Goal: Information Seeking & Learning: Learn about a topic

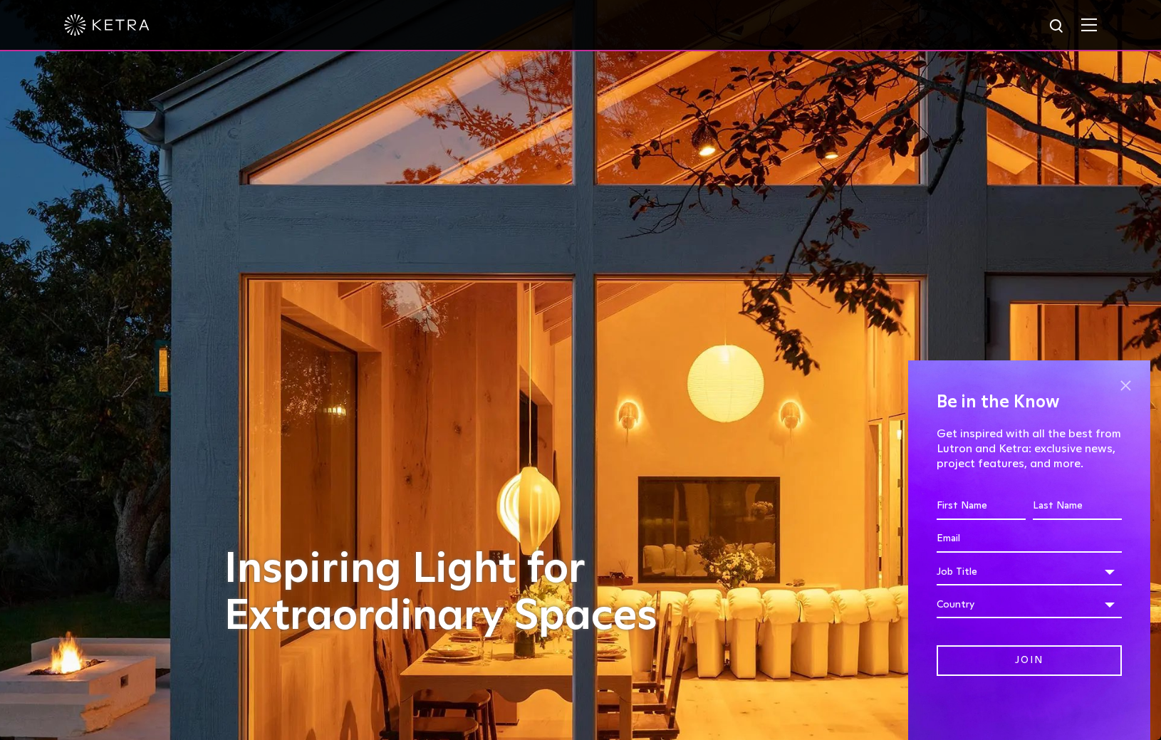
click at [1129, 387] on span at bounding box center [1125, 385] width 21 height 21
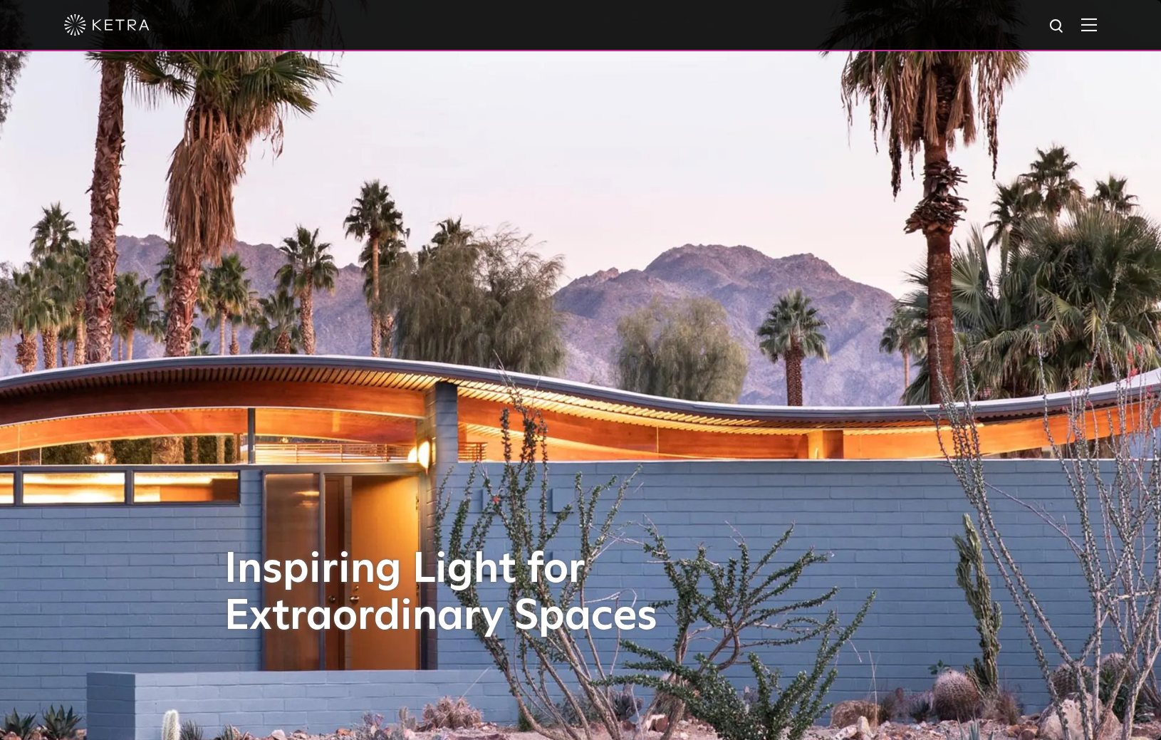
click at [1099, 24] on div at bounding box center [580, 25] width 1161 height 51
click at [1092, 27] on img at bounding box center [1090, 25] width 16 height 14
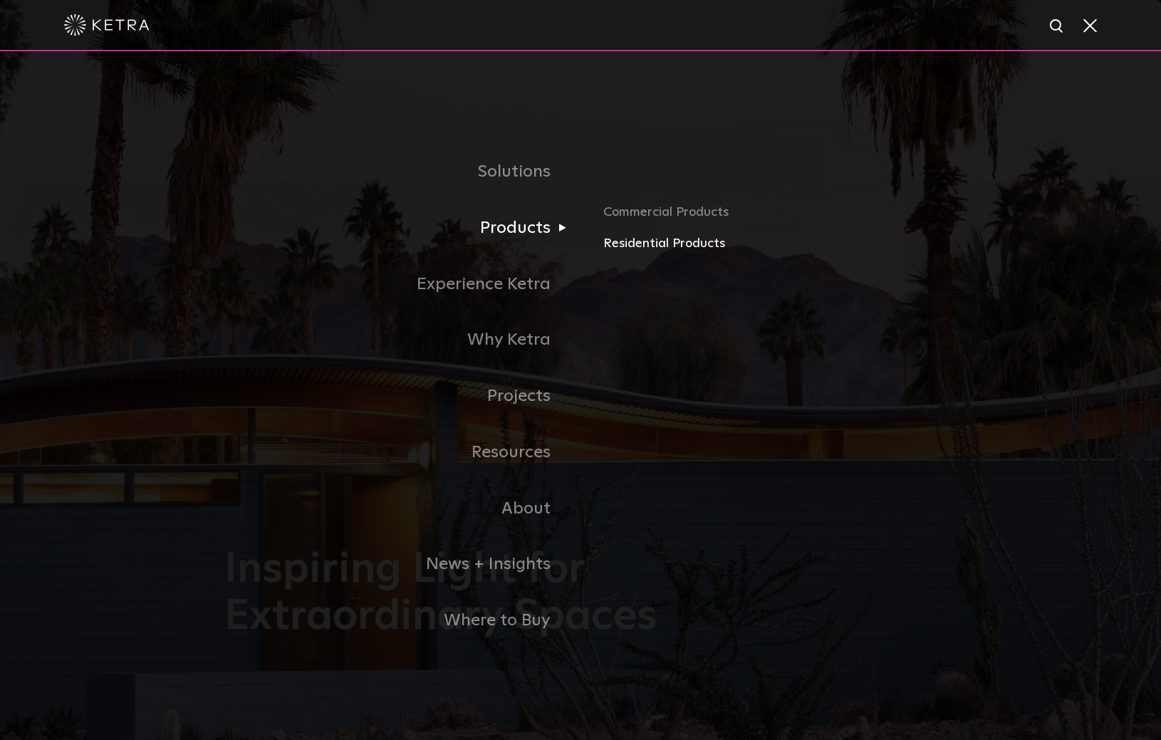
click at [673, 244] on link "Residential Products" at bounding box center [769, 244] width 333 height 21
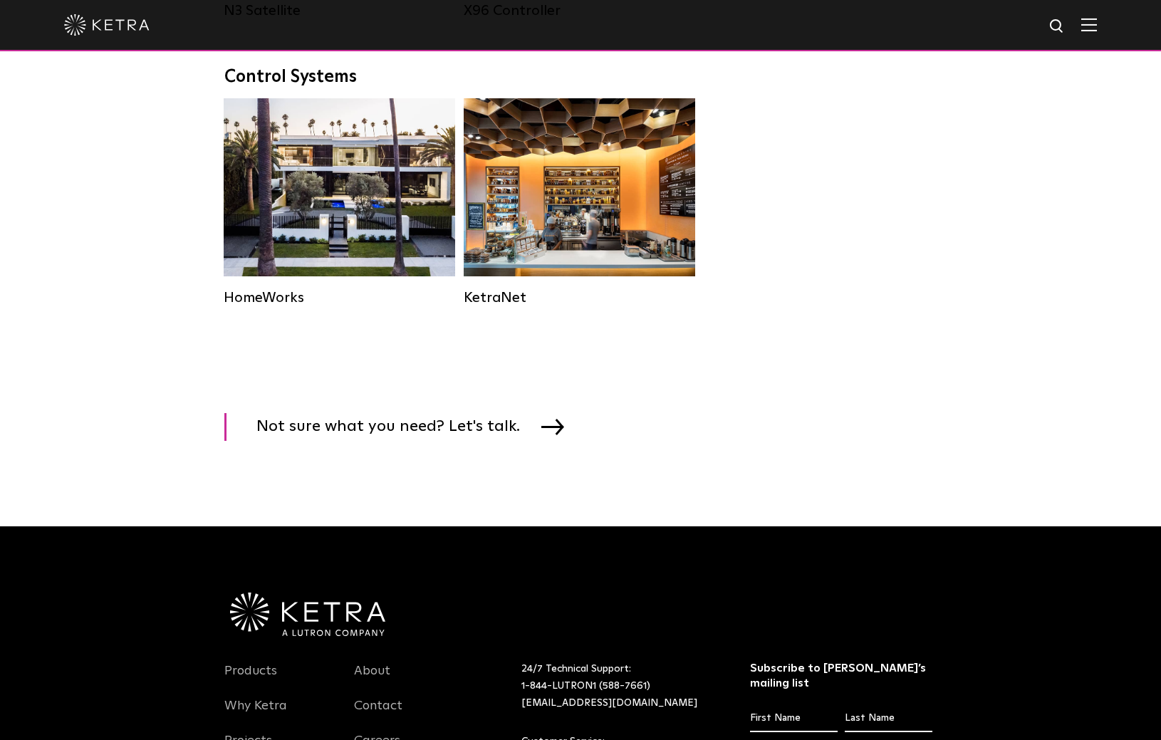
scroll to position [1969, 0]
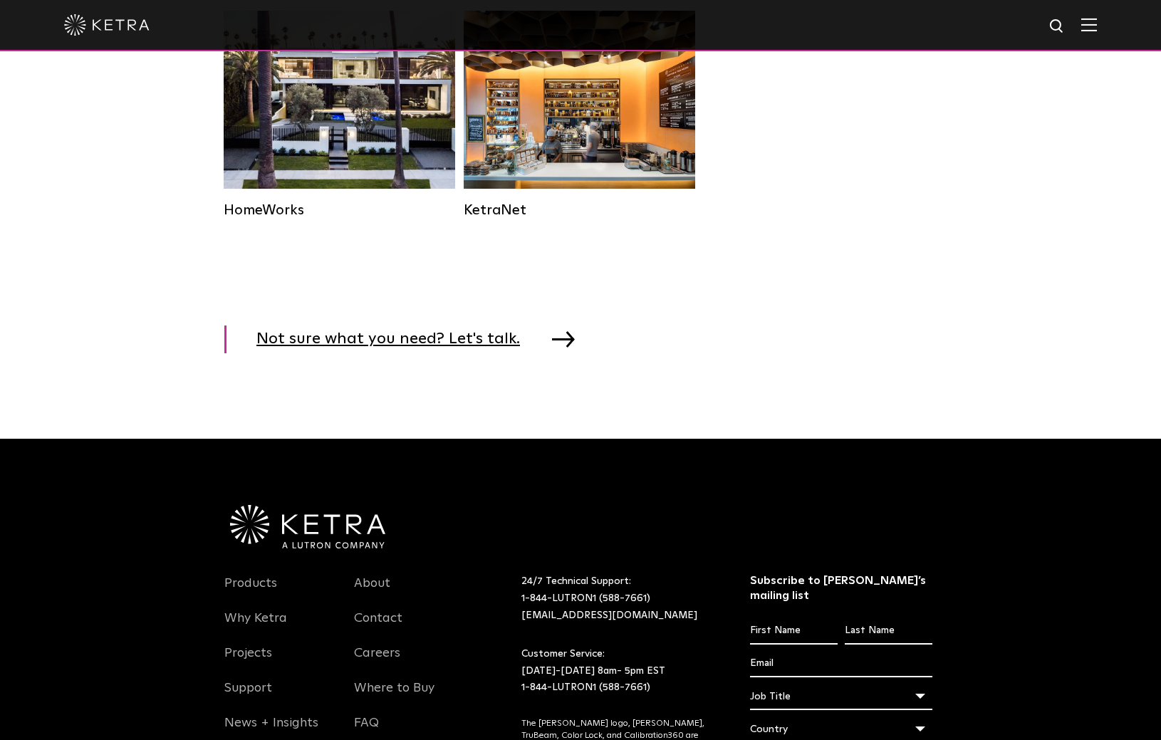
click at [536, 342] on link "Not sure what you need? Let's talk." at bounding box center [403, 340] width 358 height 28
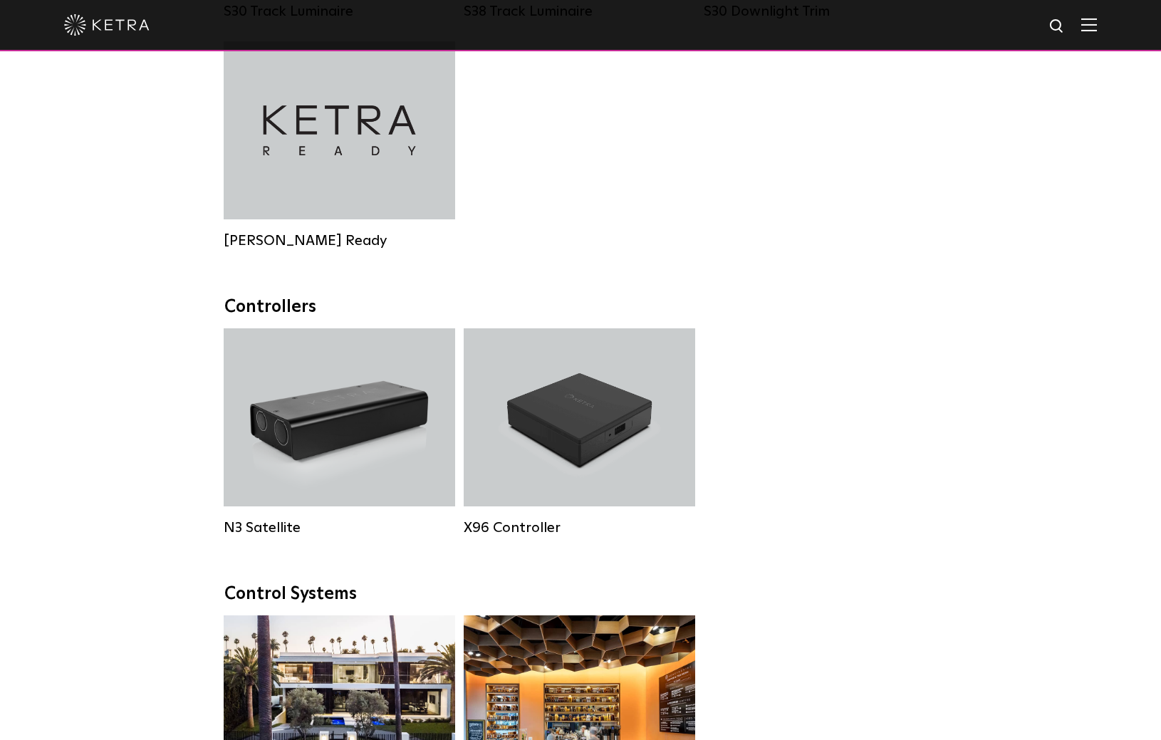
scroll to position [1362, 0]
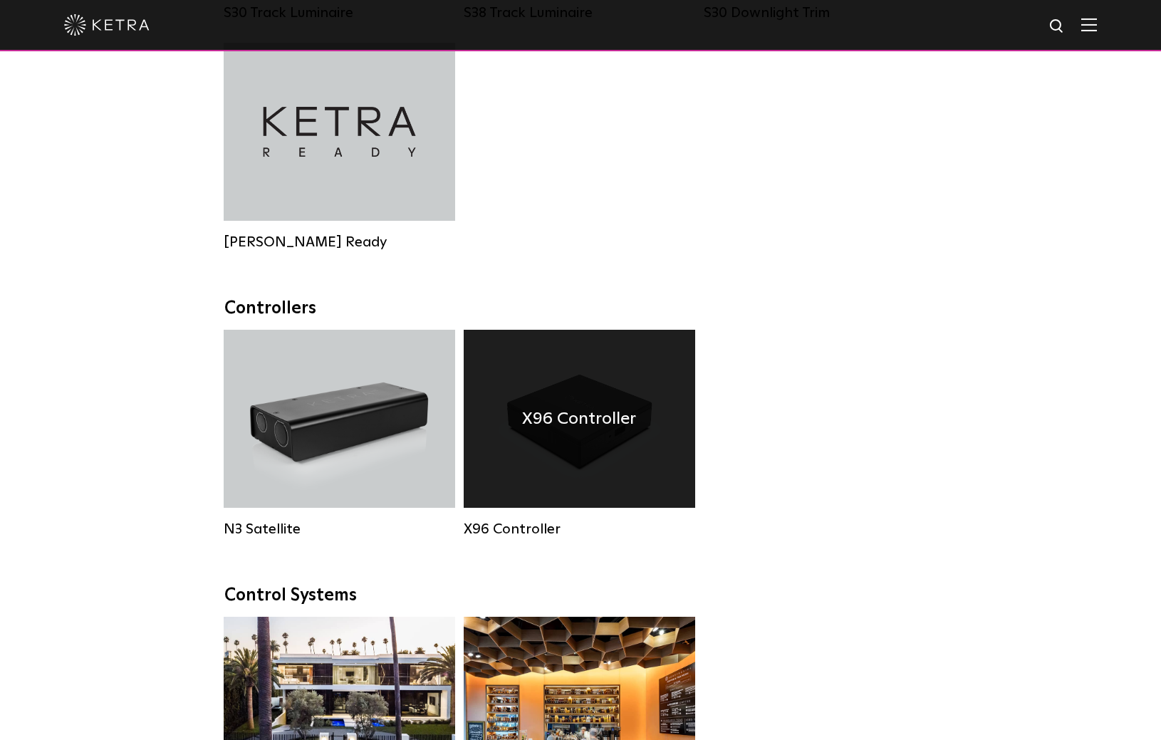
click at [670, 416] on div "X96 Controller" at bounding box center [580, 419] width 232 height 178
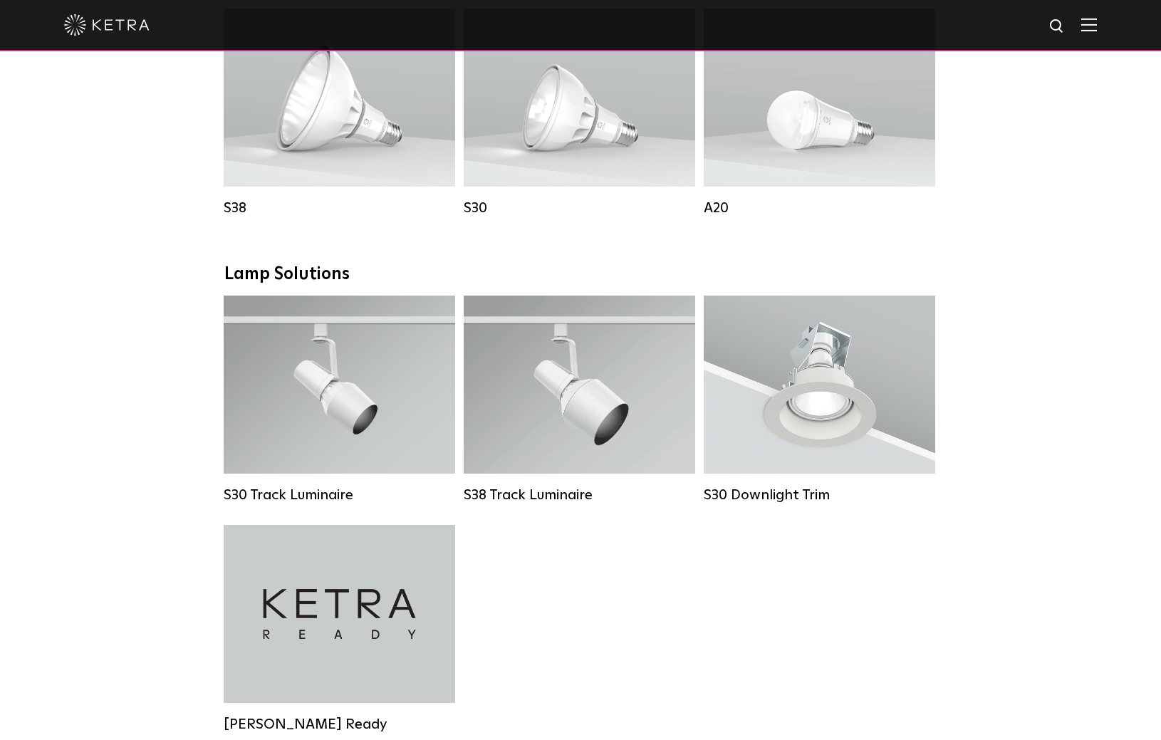
scroll to position [1299, 0]
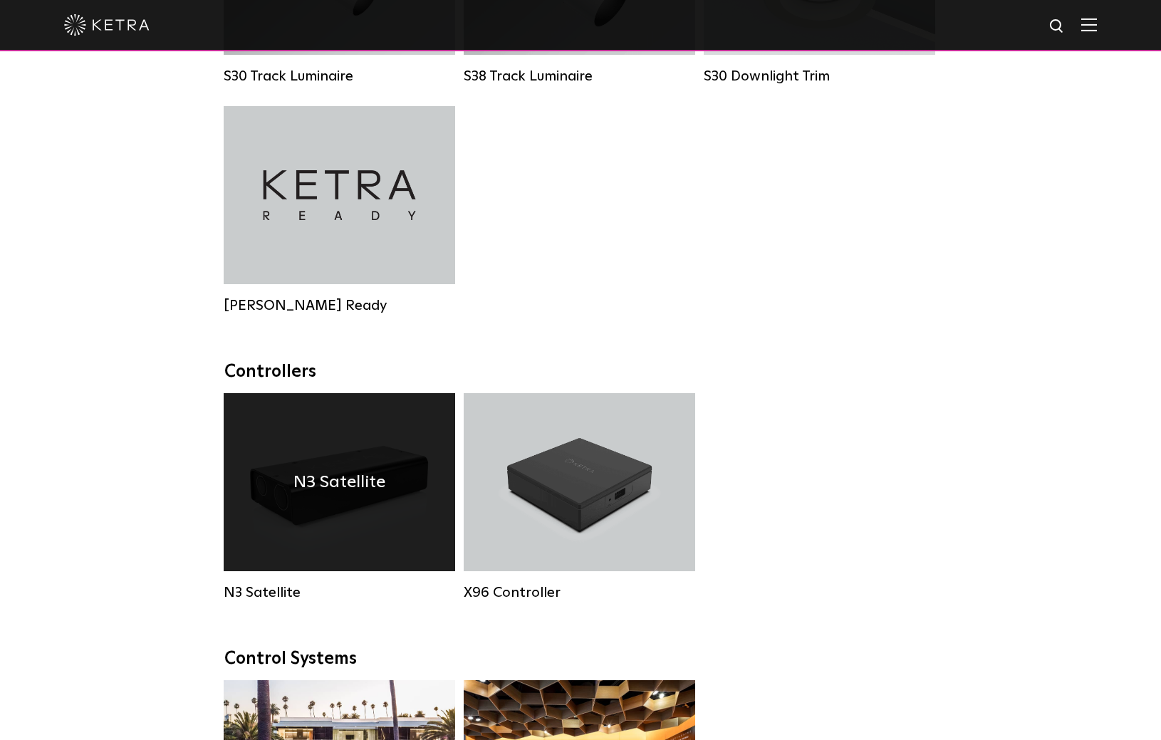
click at [369, 482] on h4 "N3 Satellite" at bounding box center [340, 482] width 92 height 27
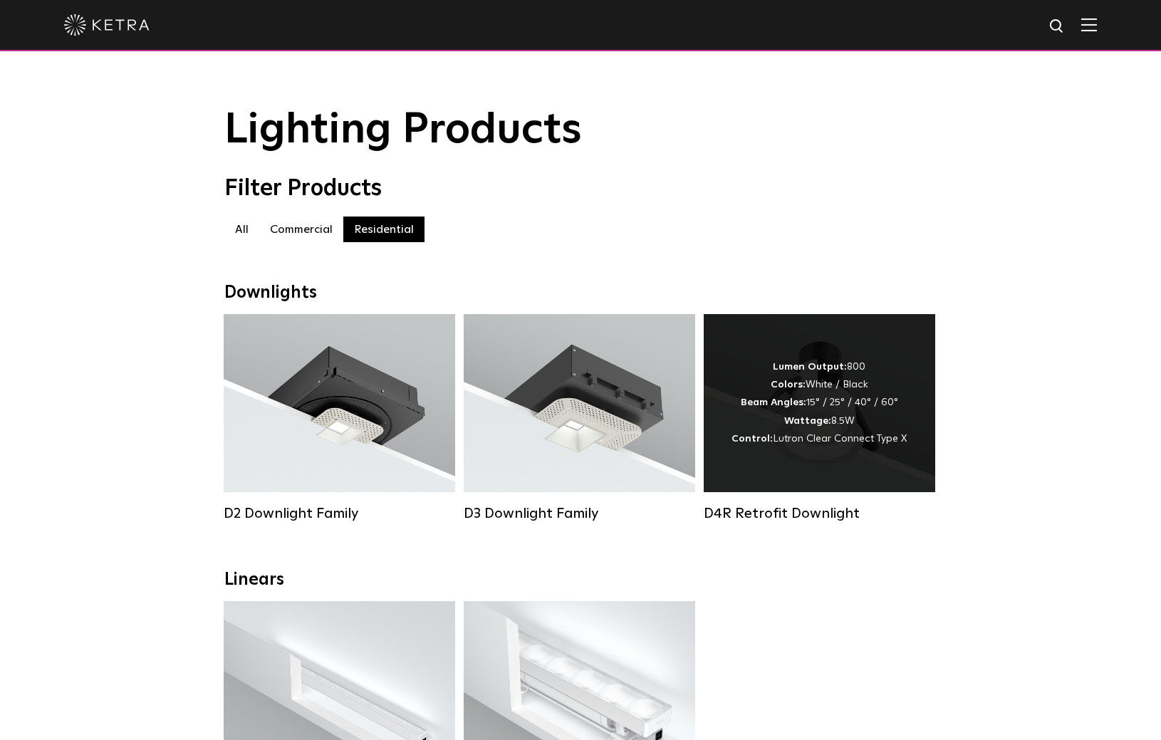
click at [828, 437] on span "Lutron Clear Connect Type X" at bounding box center [840, 439] width 134 height 10
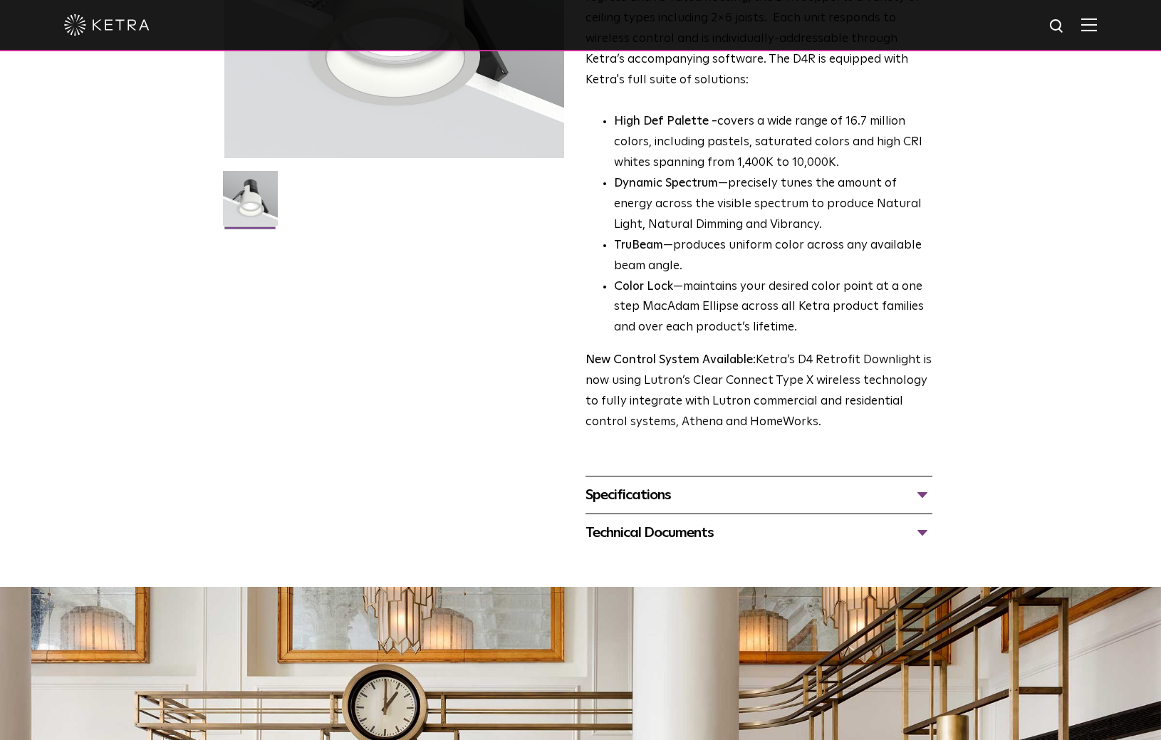
scroll to position [382, 0]
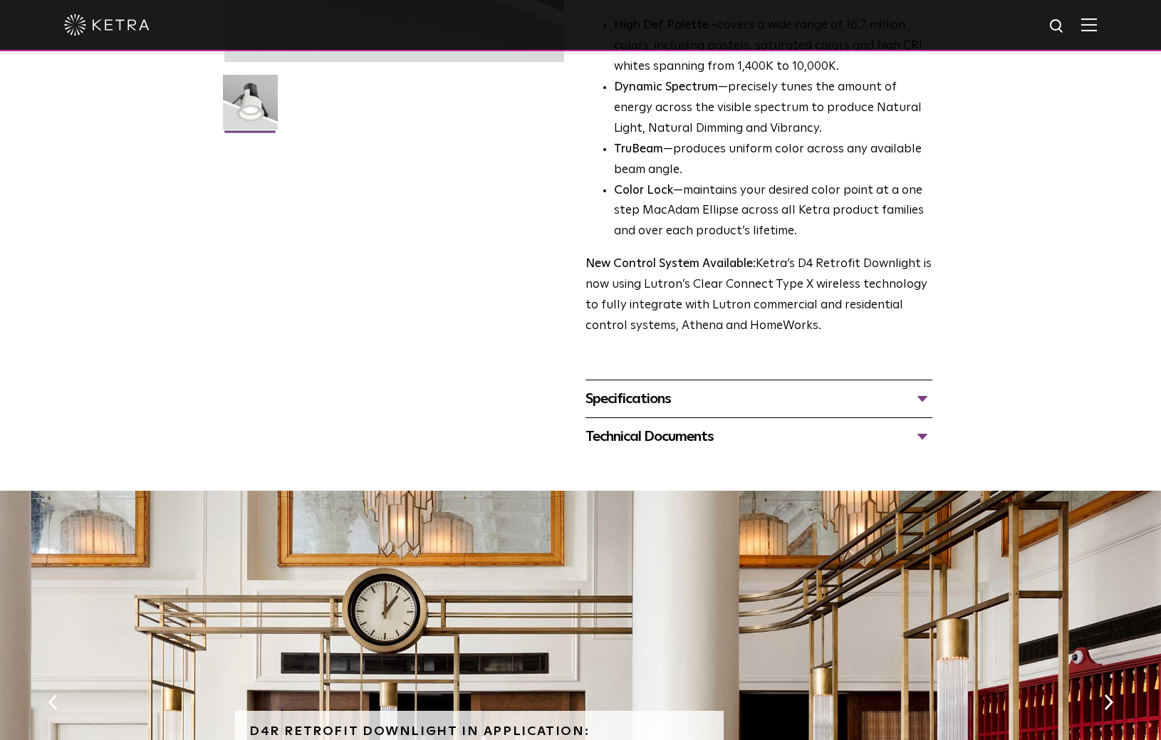
click at [879, 388] on div "Specifications" at bounding box center [759, 399] width 347 height 23
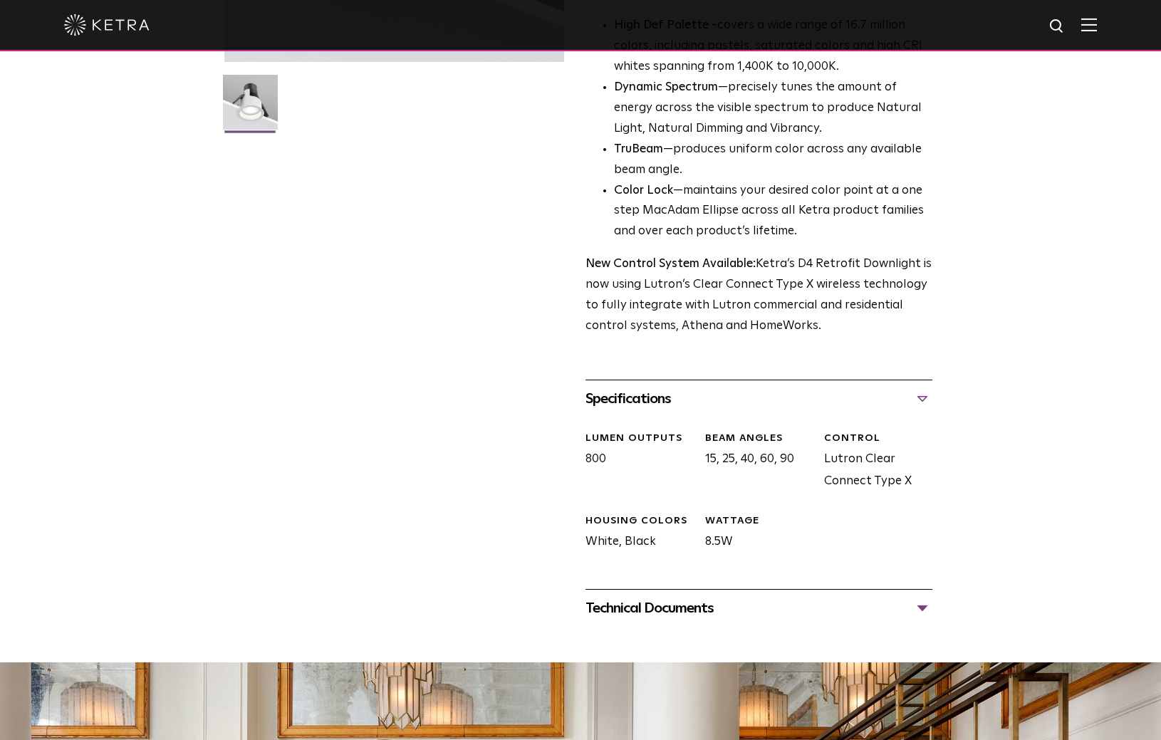
scroll to position [424, 0]
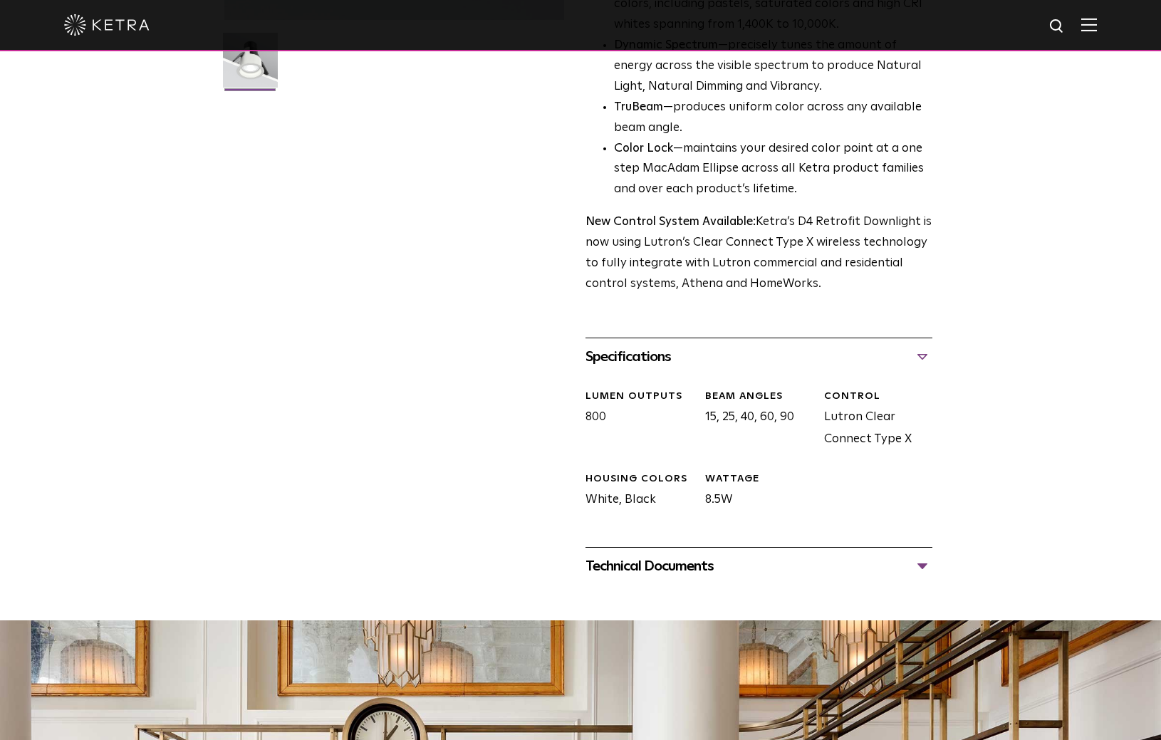
click at [693, 563] on div "Technical Documents" at bounding box center [759, 566] width 347 height 23
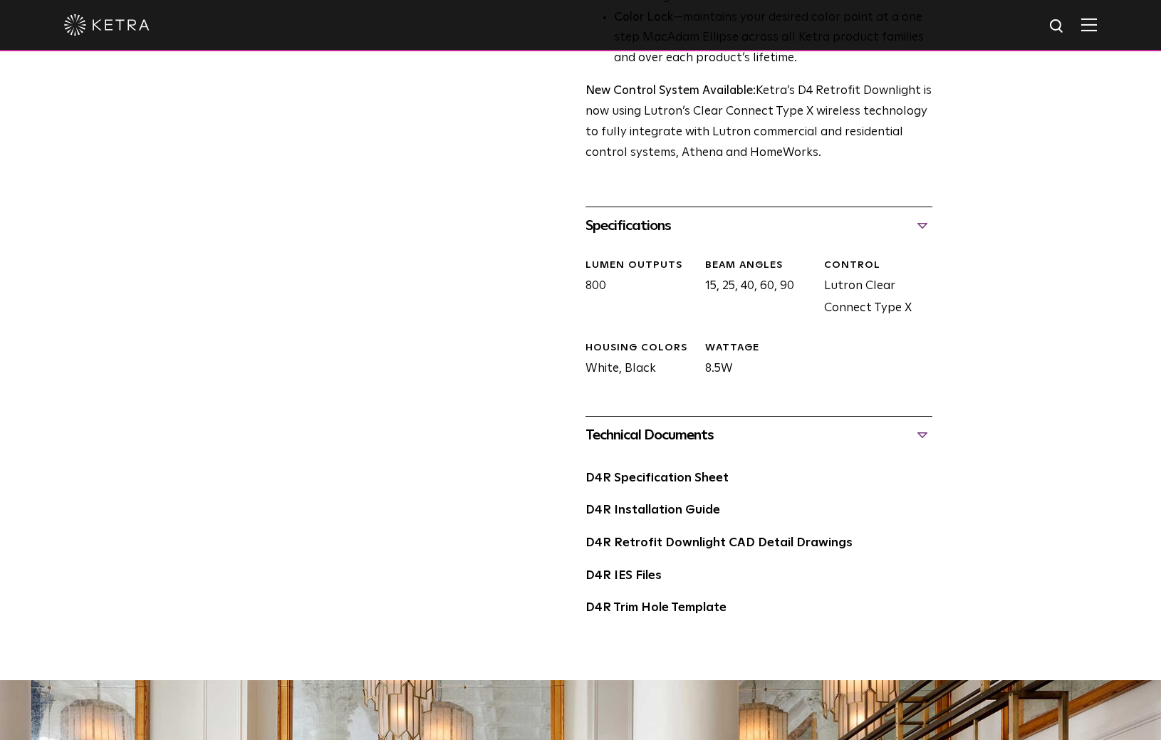
scroll to position [590, 0]
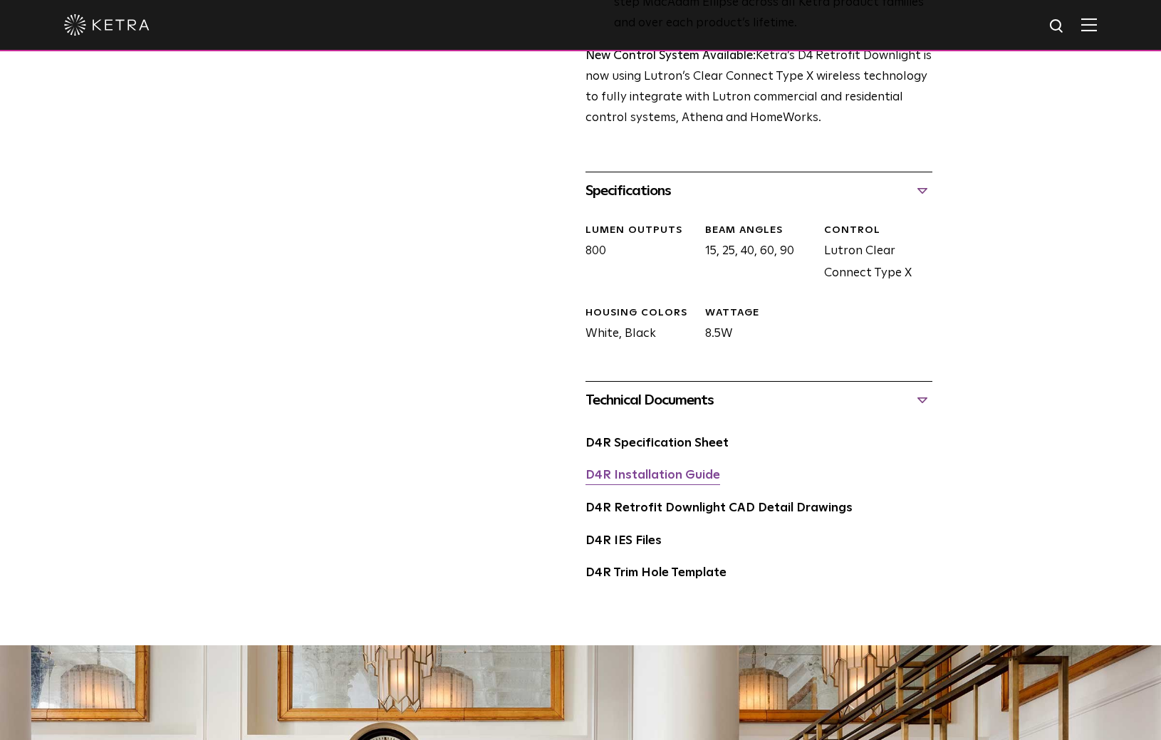
click at [695, 480] on link "D4R Installation Guide" at bounding box center [653, 476] width 135 height 12
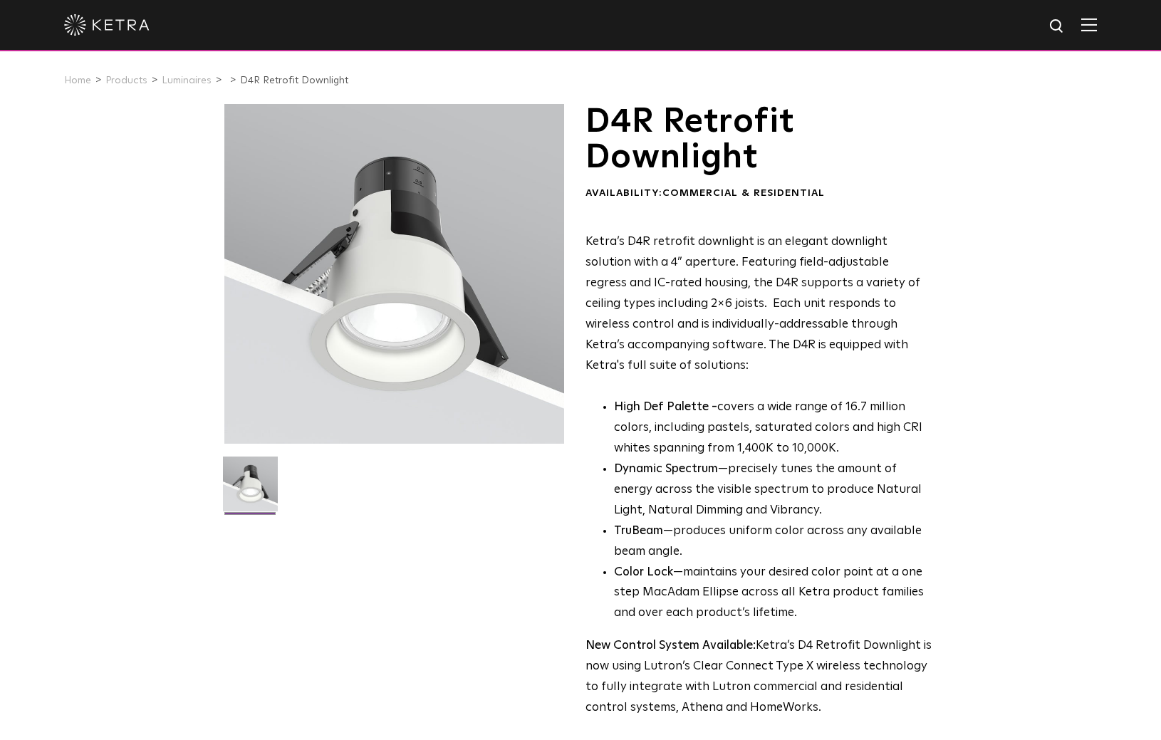
click at [1096, 24] on img at bounding box center [1090, 25] width 16 height 14
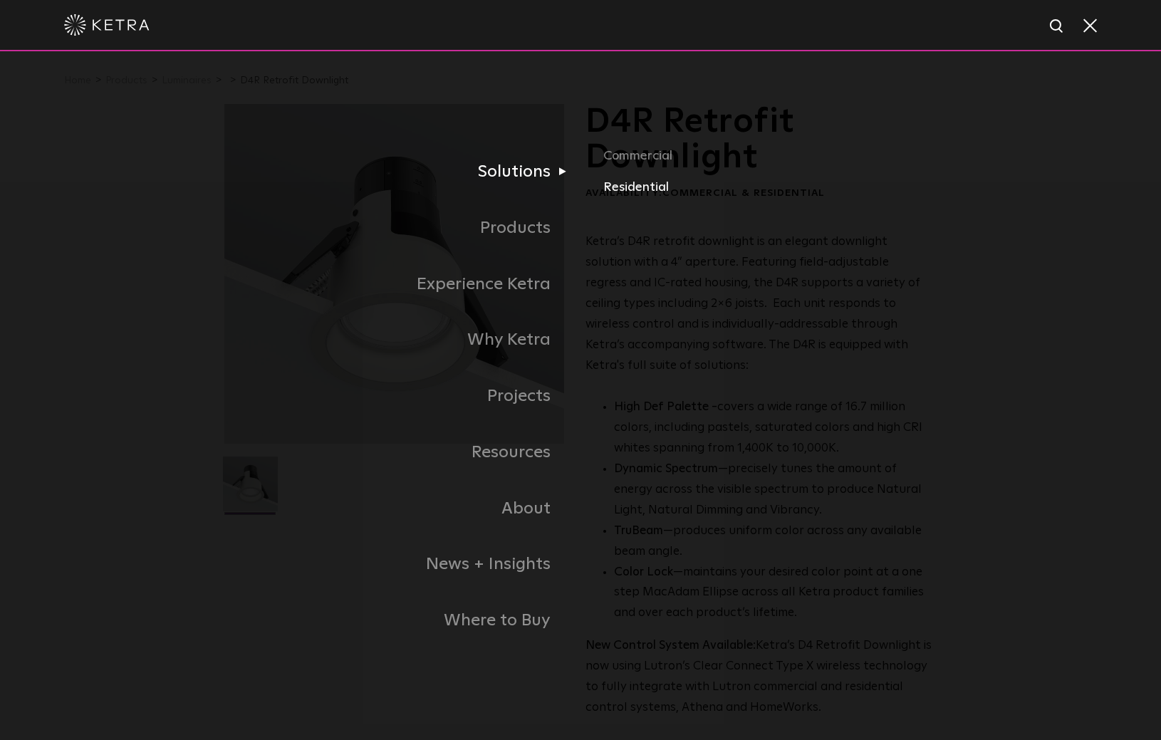
click at [643, 186] on link "Residential" at bounding box center [769, 187] width 333 height 21
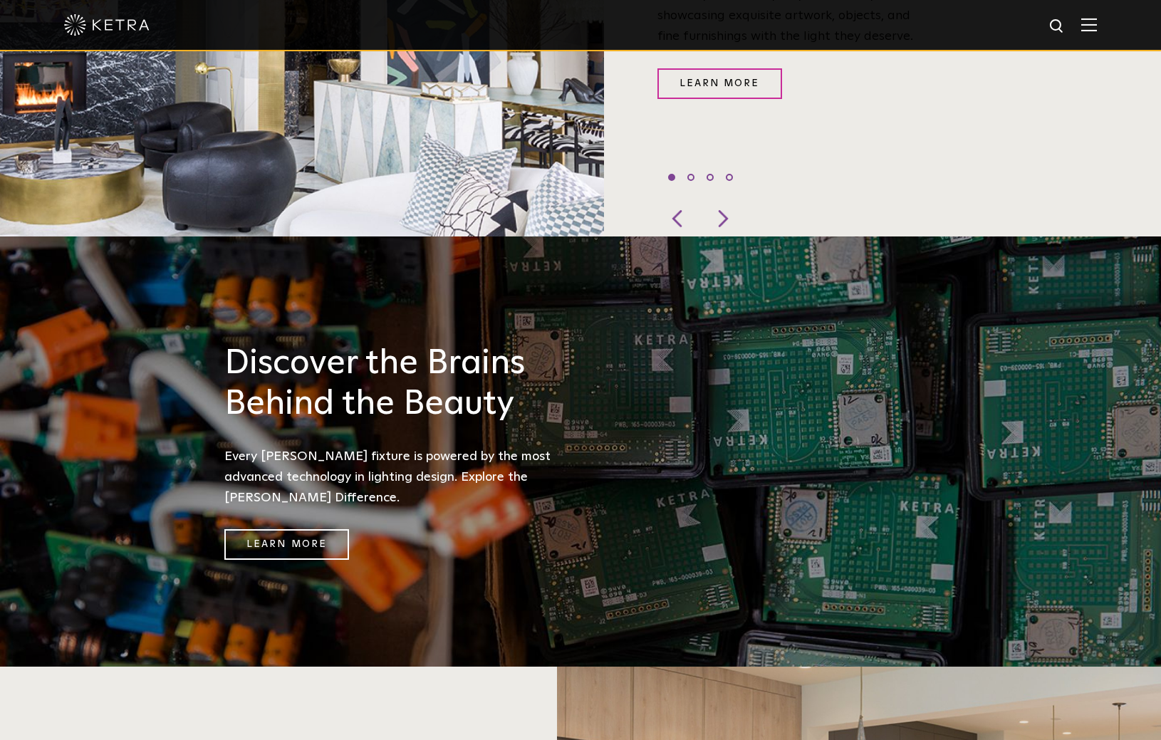
scroll to position [1161, 0]
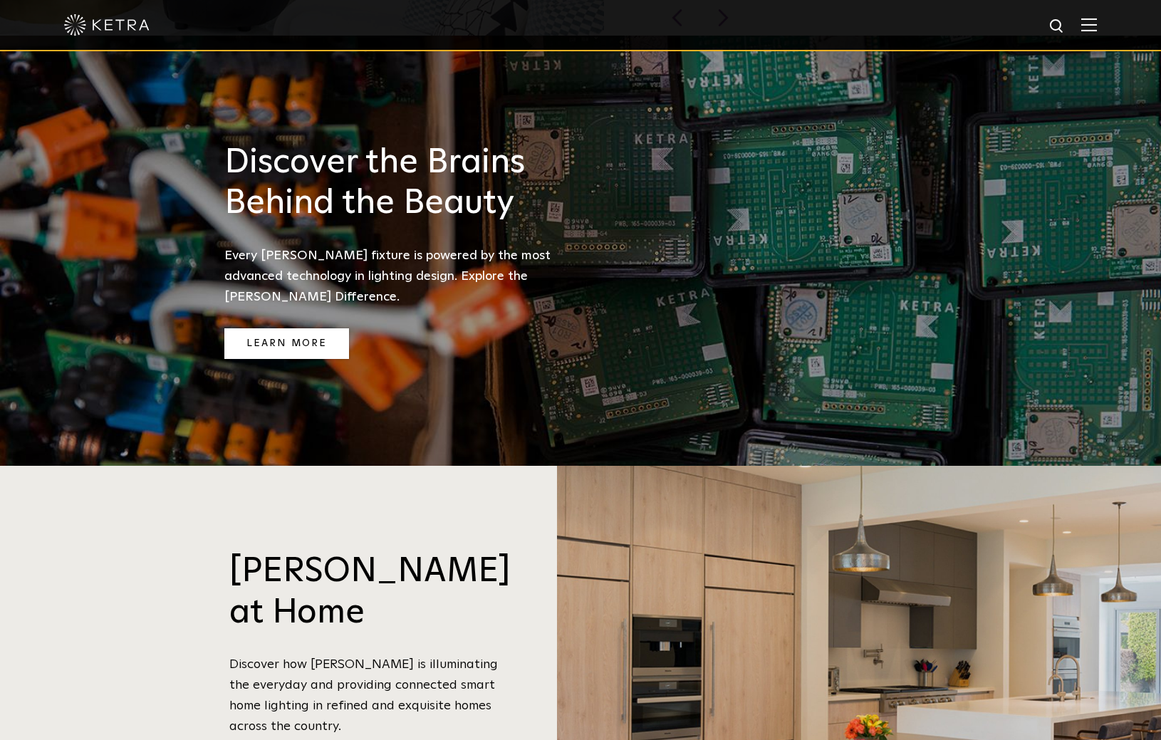
click at [298, 328] on link "Learn More" at bounding box center [286, 343] width 125 height 31
